Goal: Task Accomplishment & Management: Manage account settings

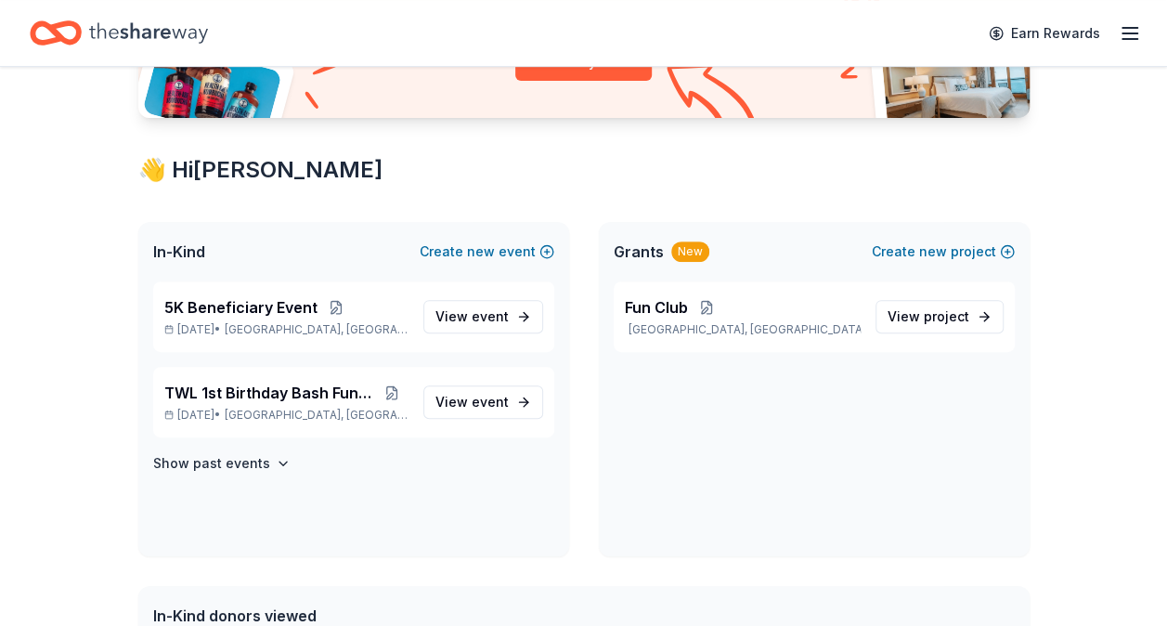
scroll to position [256, 0]
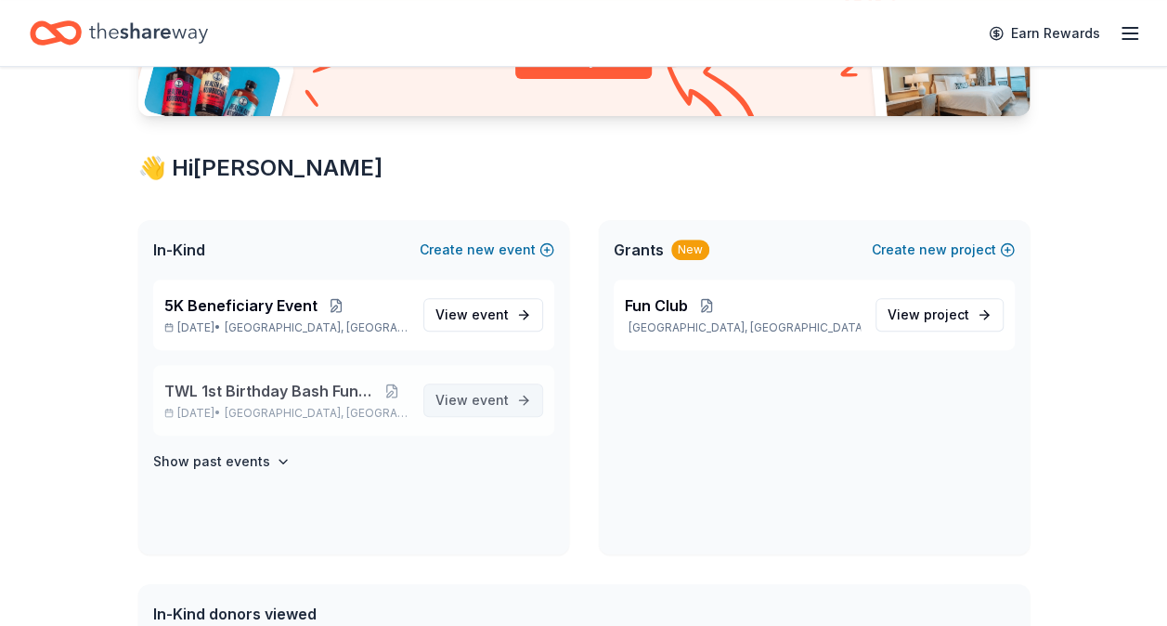
click at [503, 396] on span "event" at bounding box center [490, 400] width 37 height 16
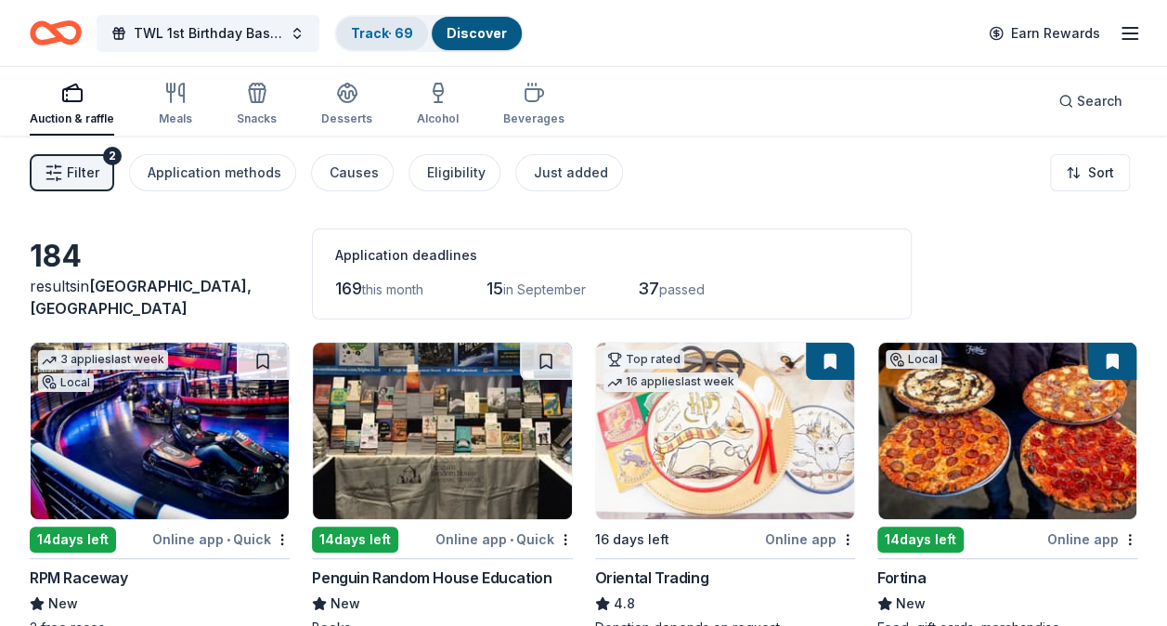
click at [388, 32] on link "Track · 69" at bounding box center [382, 33] width 62 height 16
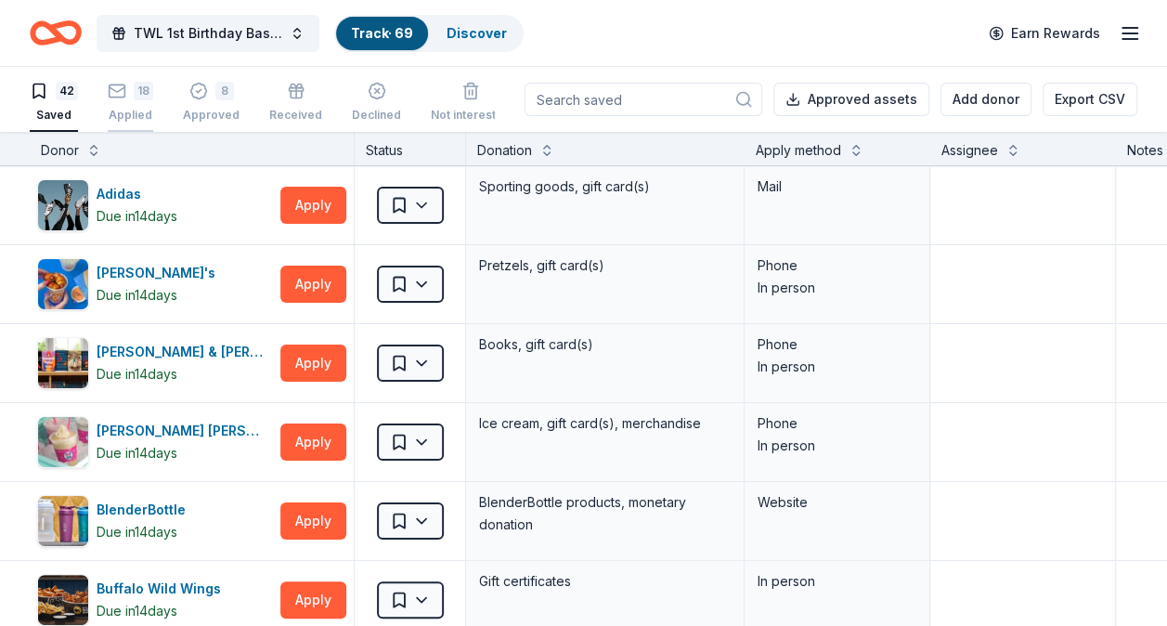
click at [142, 99] on div "18 Applied" at bounding box center [130, 102] width 45 height 41
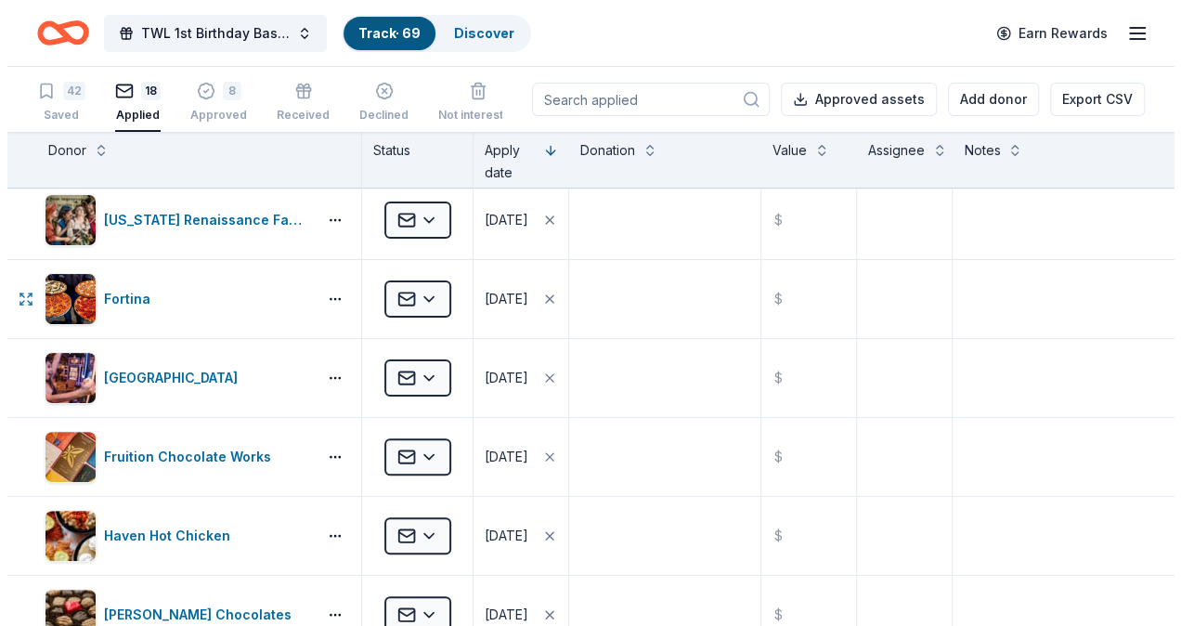
scroll to position [258, 0]
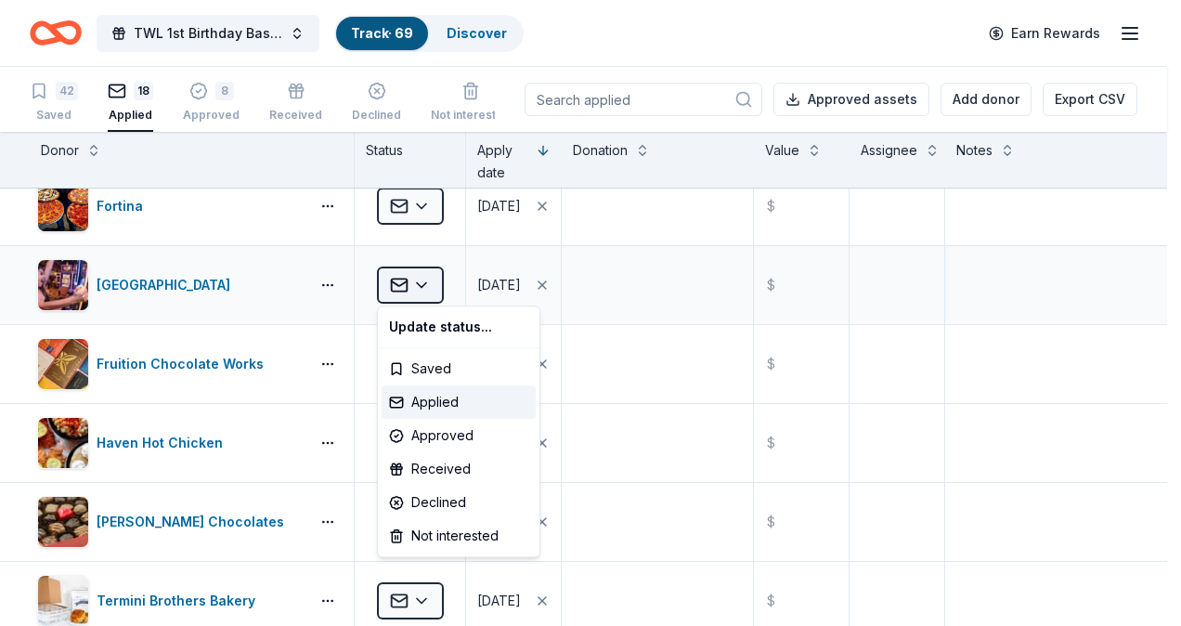
click at [431, 280] on html "TWL 1st Birthday Bash Fundraiser Track · 69 Discover Earn Rewards 42 Saved 18 A…" at bounding box center [590, 313] width 1181 height 626
click at [431, 430] on div "Approved" at bounding box center [459, 435] width 154 height 33
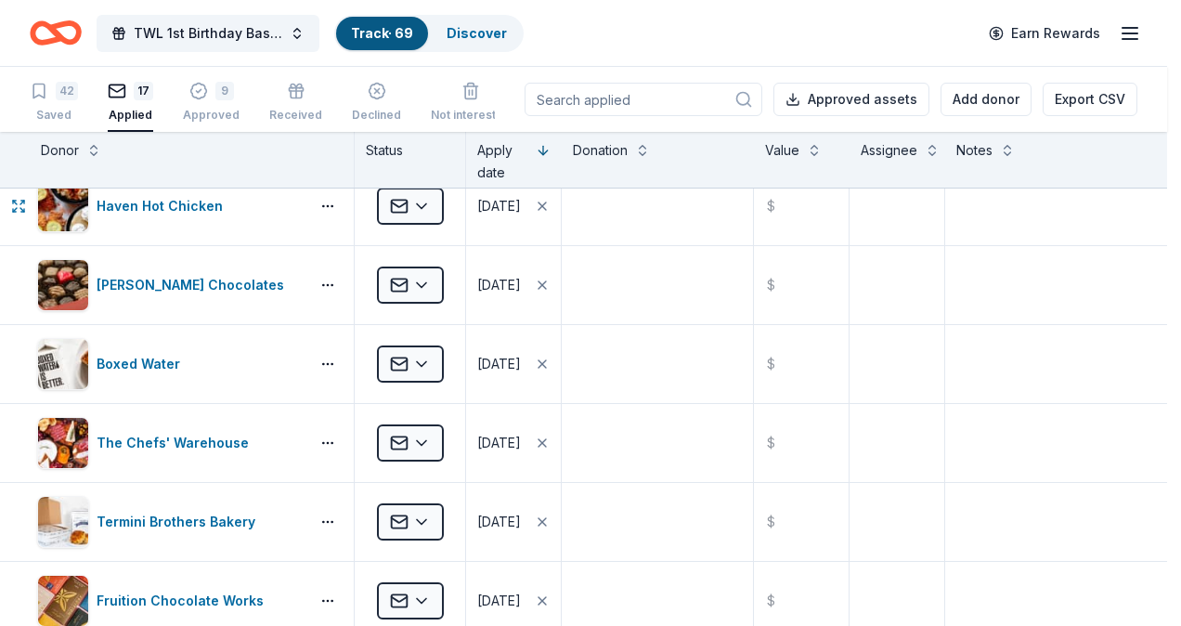
scroll to position [22, 0]
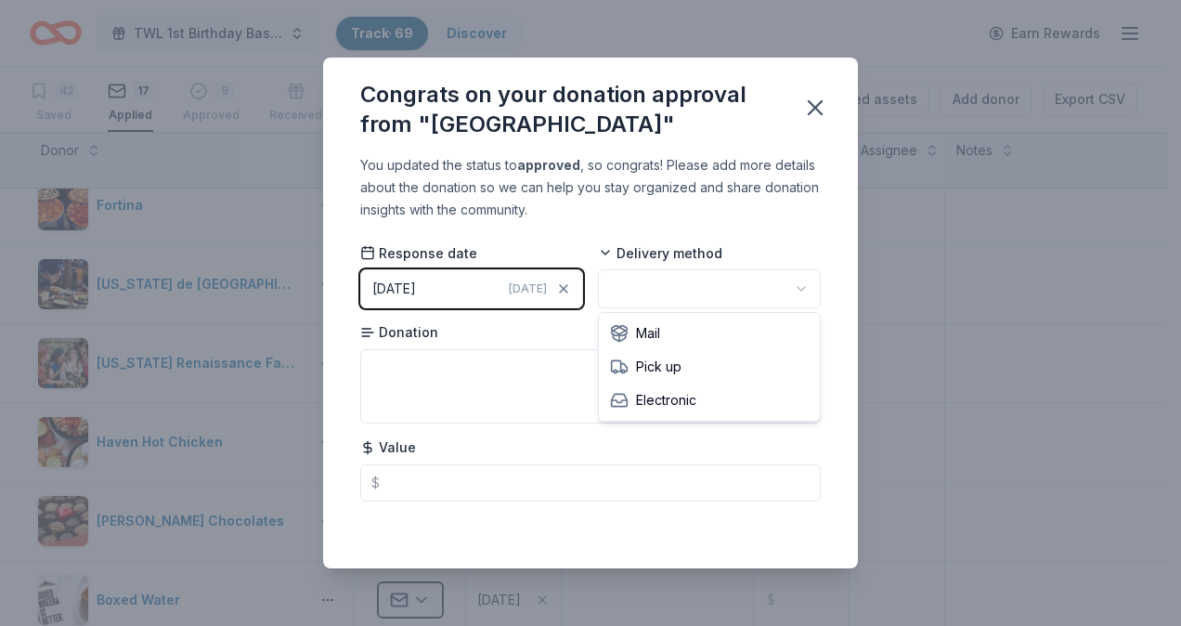
click at [678, 284] on html "TWL 1st Birthday Bash Fundraiser Track · 69 Discover Earn Rewards 42 Saved 17 A…" at bounding box center [590, 313] width 1181 height 626
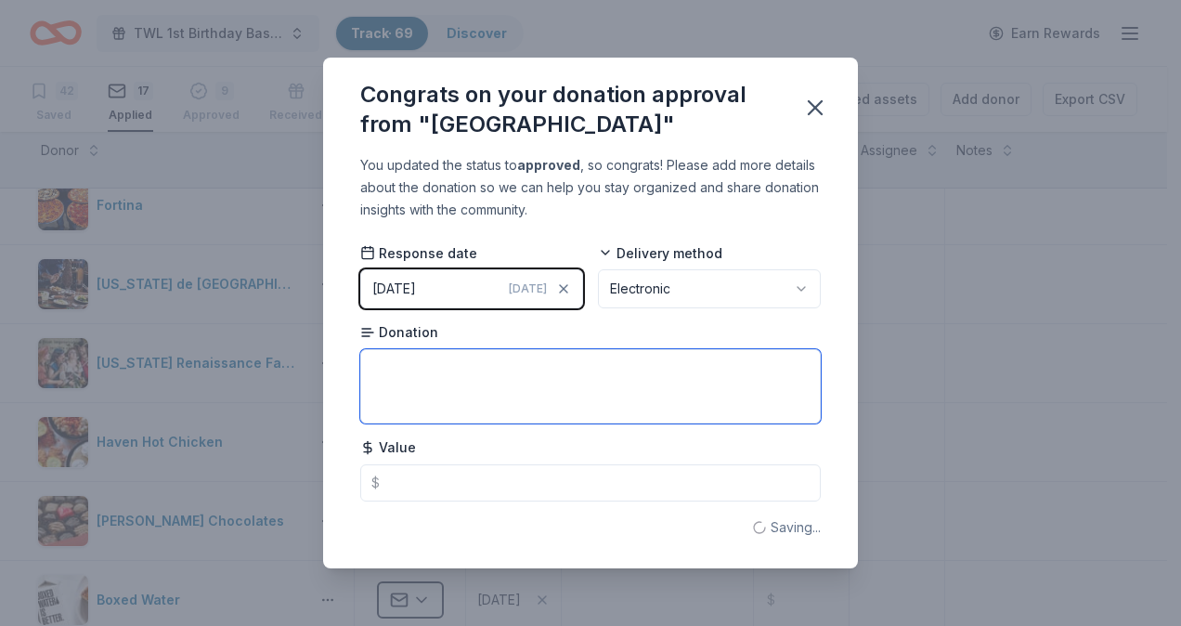
click at [447, 381] on textarea at bounding box center [590, 386] width 461 height 74
type textarea "Hotel Overnight Stay"
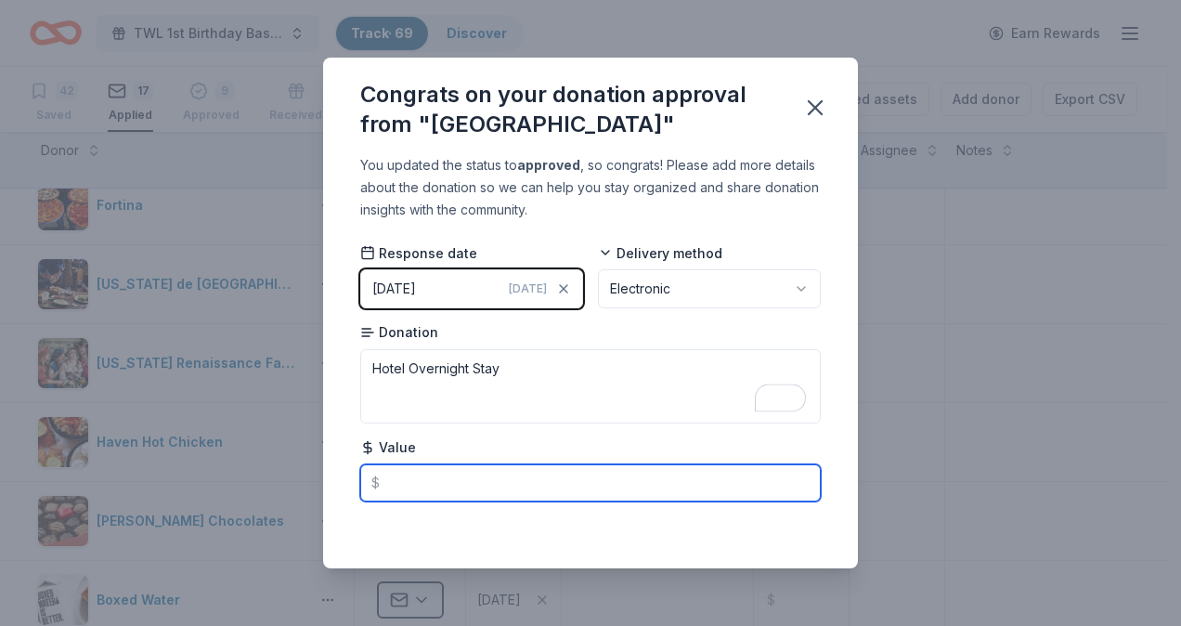
click at [430, 481] on input "text" at bounding box center [590, 482] width 461 height 37
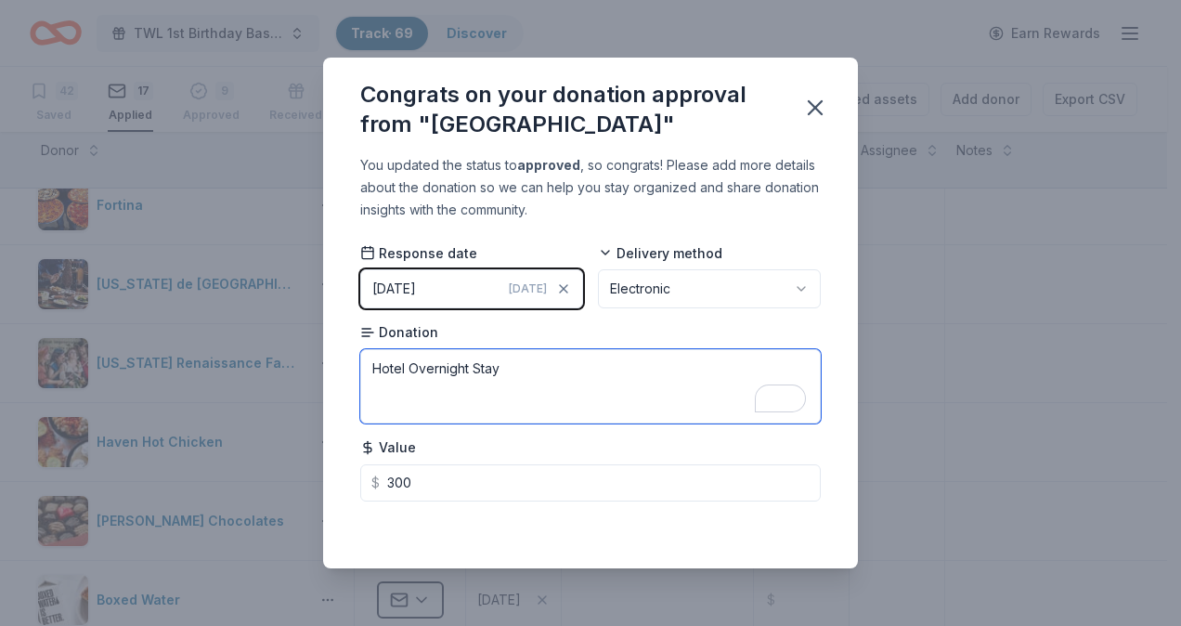
type input "300.00"
click at [514, 363] on textarea "Hotel Overnight Stay" at bounding box center [590, 386] width 461 height 74
type textarea "Hotel Overnight Stay for 2"
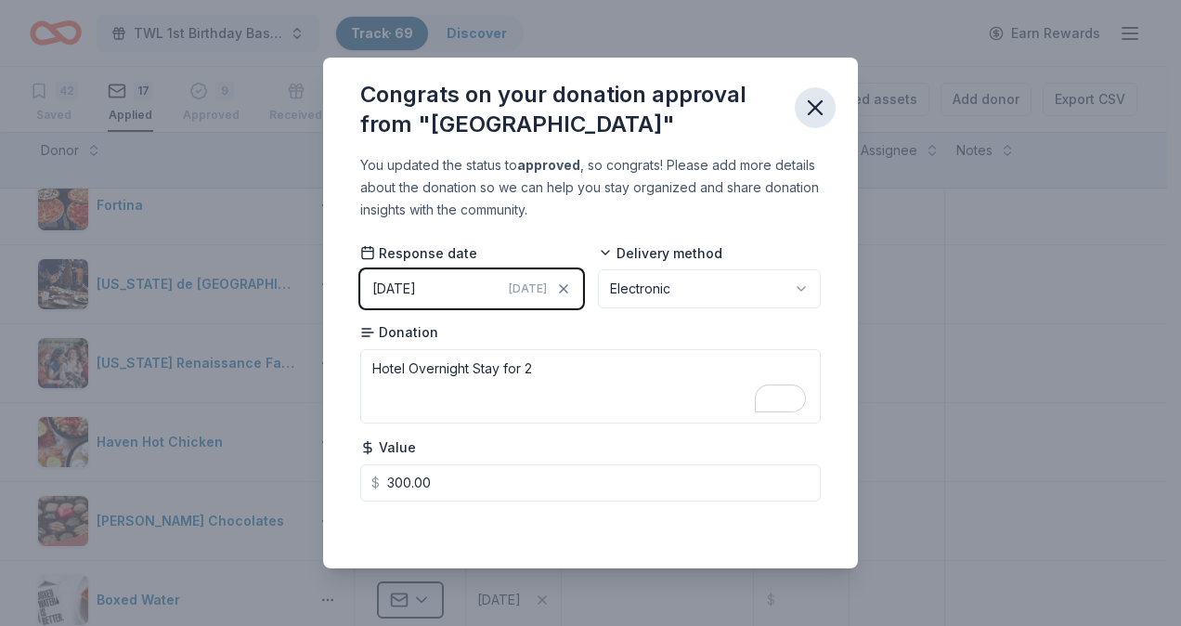
click at [810, 111] on icon "button" at bounding box center [815, 107] width 13 height 13
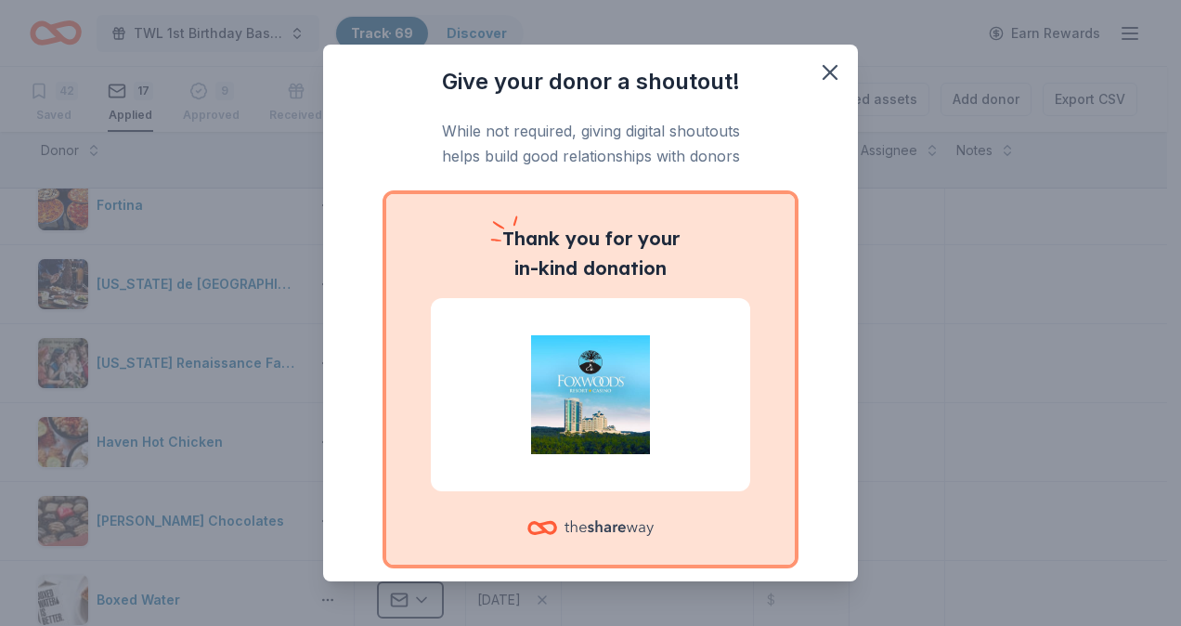
scroll to position [98, 0]
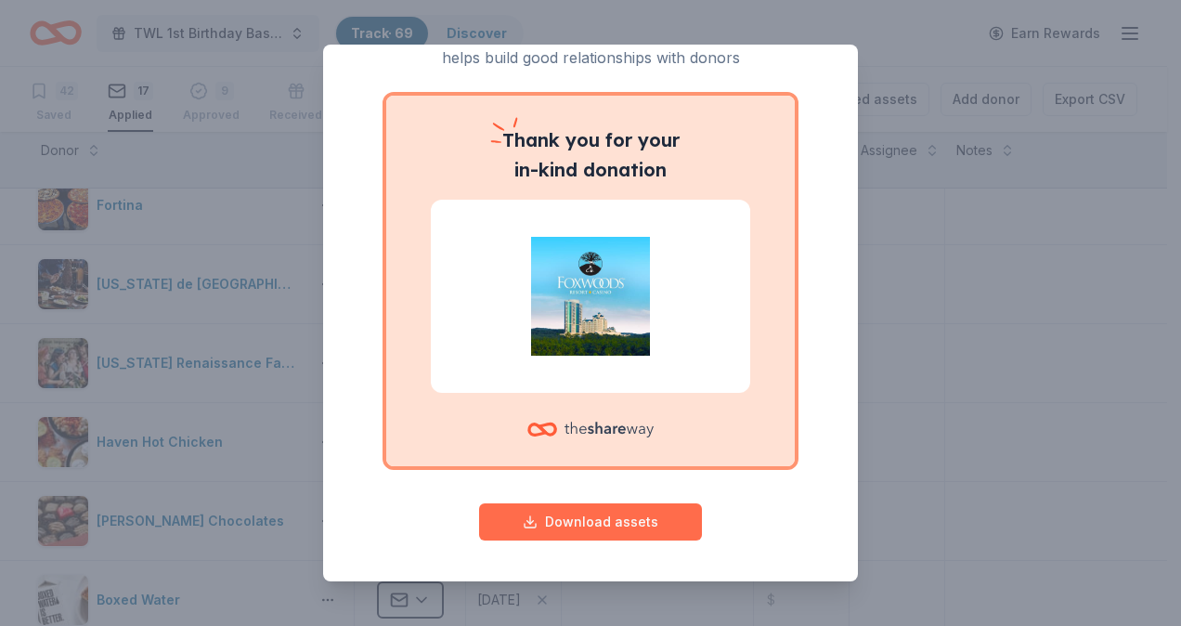
click at [581, 515] on button "Download assets" at bounding box center [590, 521] width 223 height 37
